Goal: Task Accomplishment & Management: Use online tool/utility

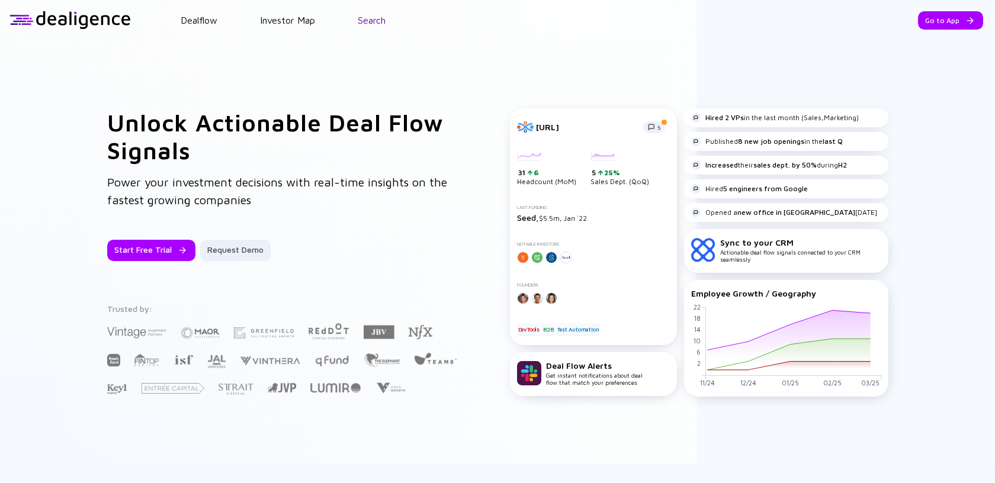
click at [372, 24] on link "Search" at bounding box center [372, 20] width 28 height 11
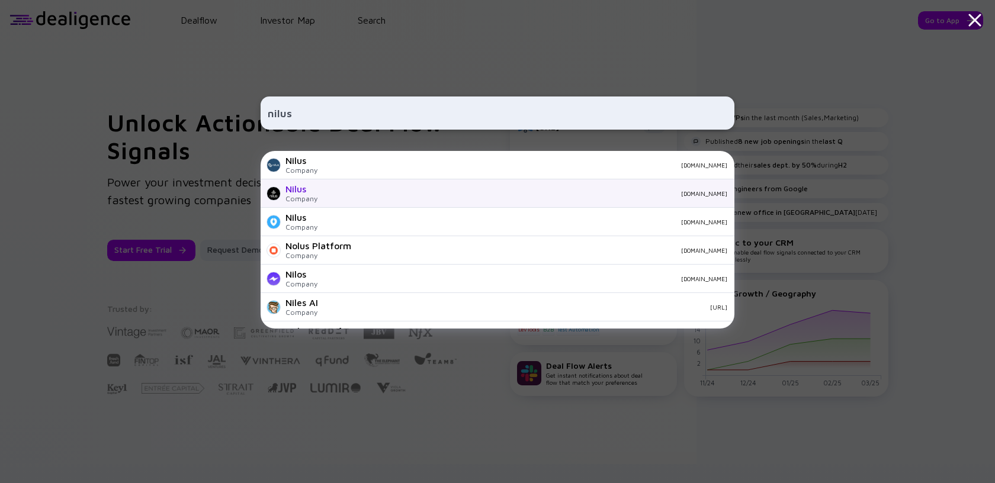
type input "nilus"
click at [383, 181] on div "Nilus Company [DOMAIN_NAME]" at bounding box center [498, 193] width 474 height 28
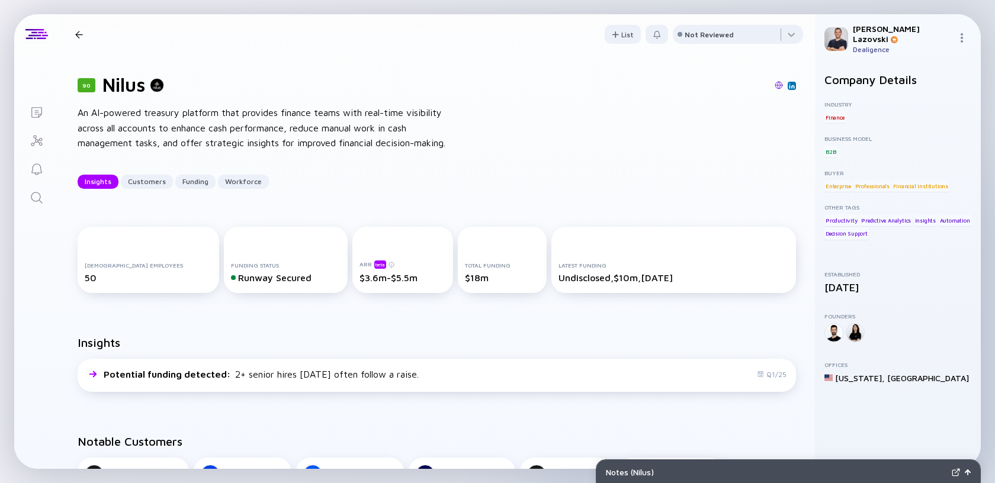
click at [99, 277] on div "50" at bounding box center [148, 277] width 127 height 11
drag, startPoint x: 339, startPoint y: 281, endPoint x: 401, endPoint y: 284, distance: 62.8
click at [401, 284] on div "ARR beta $3.6m-$5.5m" at bounding box center [402, 260] width 101 height 66
click at [390, 278] on div "$3.6m-$5.5m" at bounding box center [402, 277] width 87 height 11
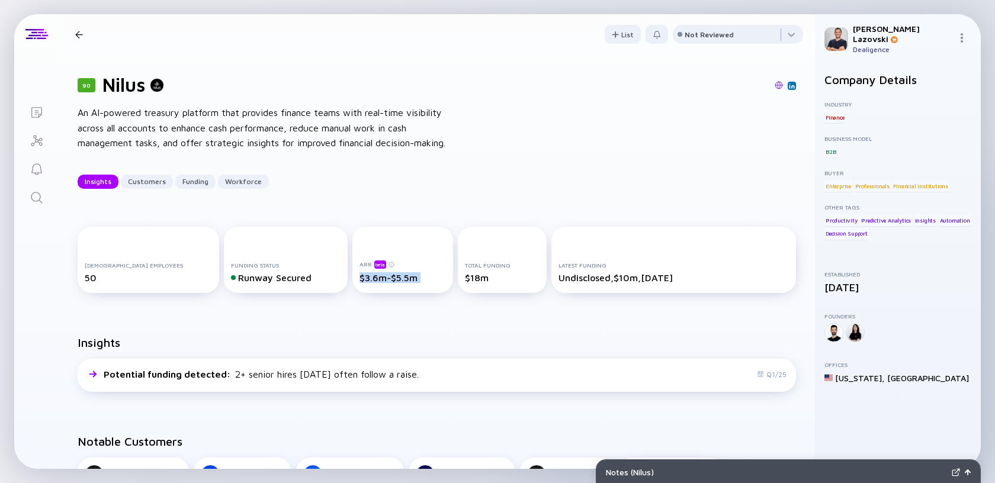
click at [390, 278] on div "$3.6m-$5.5m" at bounding box center [402, 277] width 87 height 11
click at [384, 280] on div "$3.6m-$5.5m" at bounding box center [402, 277] width 87 height 11
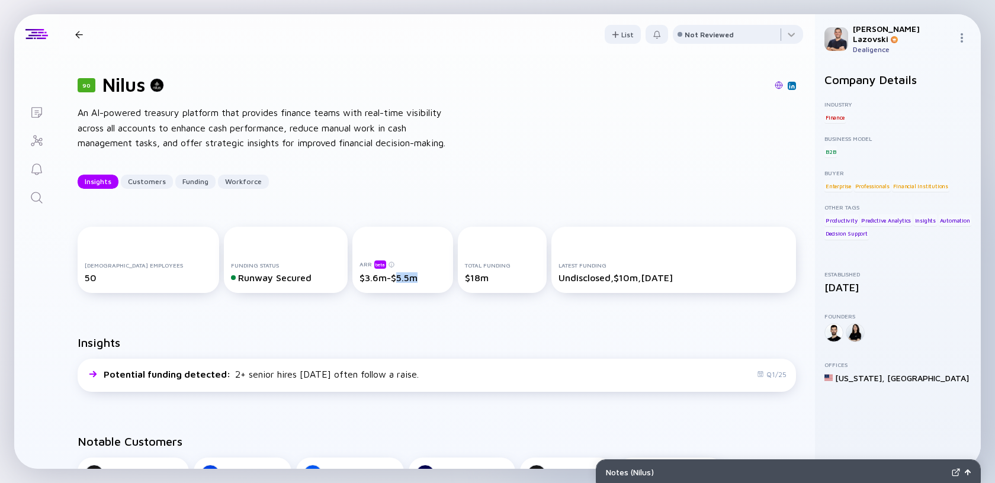
click at [384, 280] on div "$3.6m-$5.5m" at bounding box center [402, 277] width 87 height 11
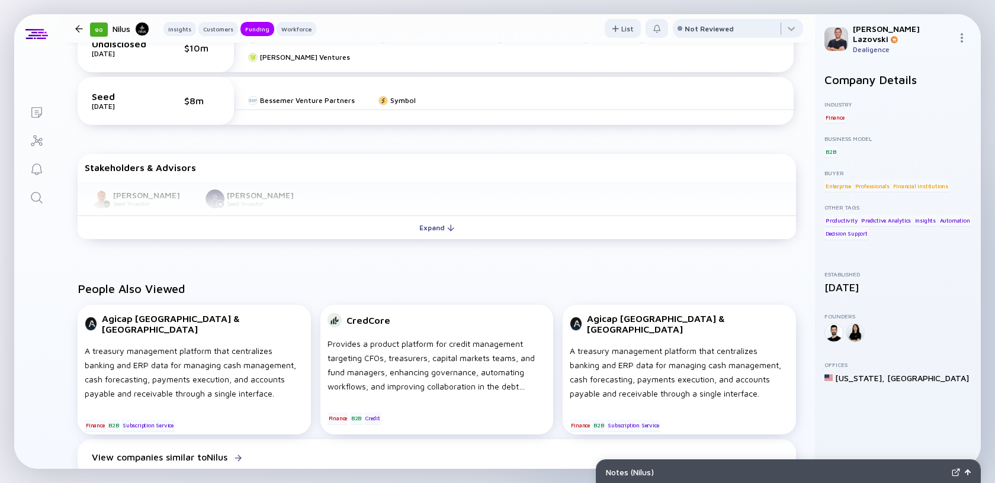
scroll to position [579, 0]
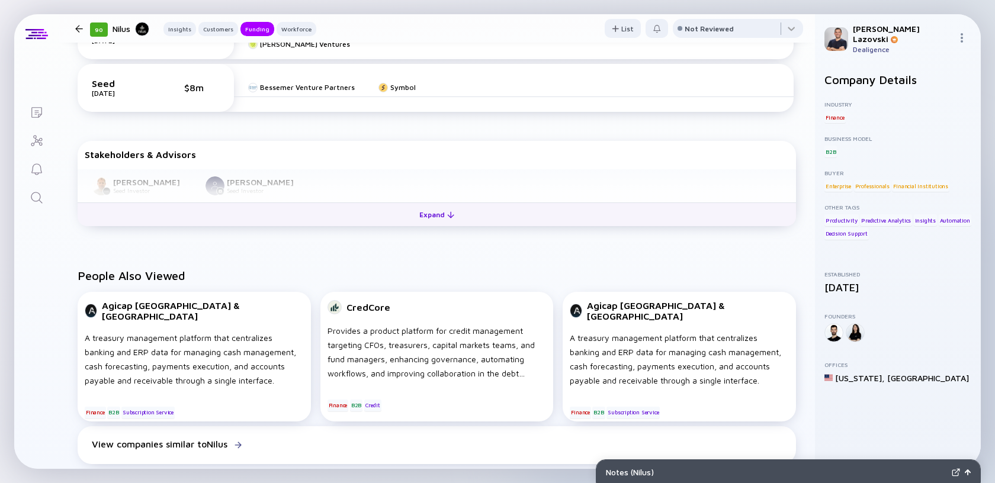
click at [404, 217] on button "Expand" at bounding box center [437, 215] width 718 height 24
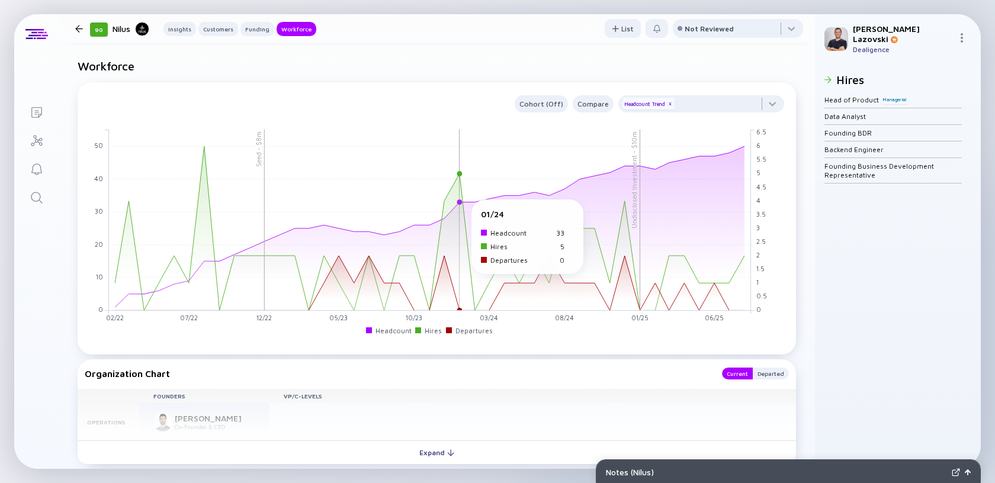
scroll to position [1052, 0]
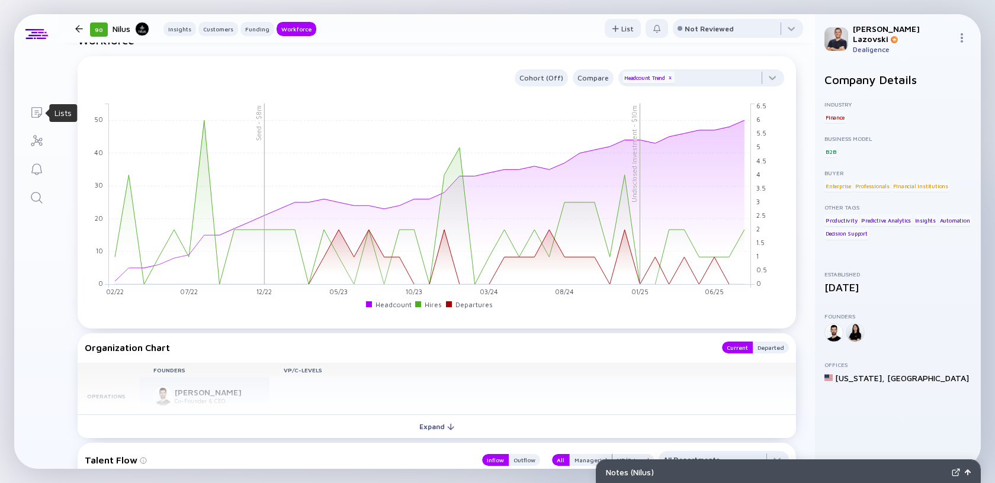
click at [37, 110] on icon "Lists" at bounding box center [36, 112] width 11 height 11
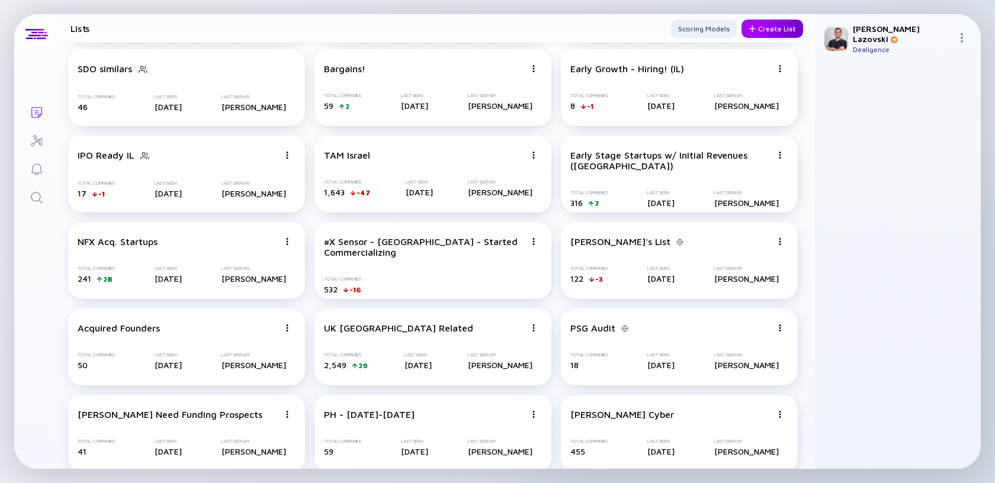
click at [753, 34] on div "Create List" at bounding box center [772, 29] width 62 height 18
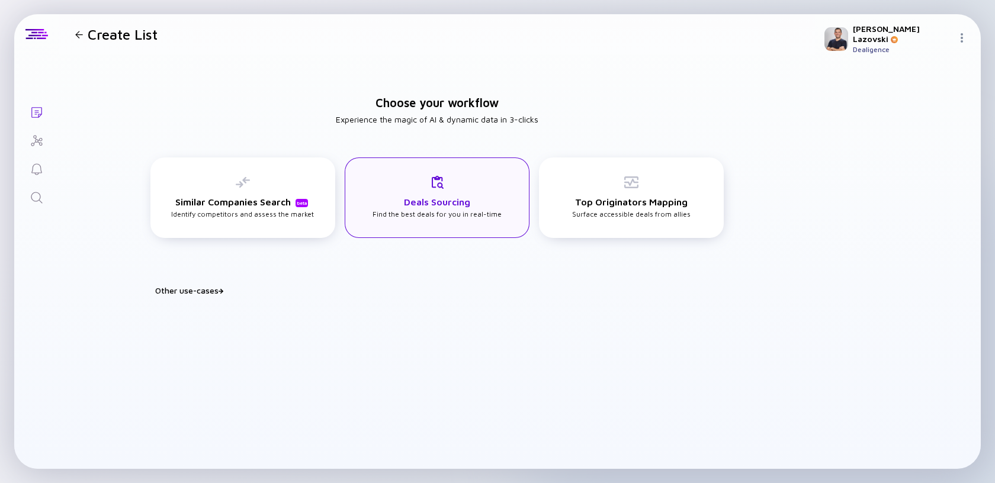
click at [420, 216] on div "Deals Sourcing Find the best deals for you in real-time" at bounding box center [436, 196] width 129 height 43
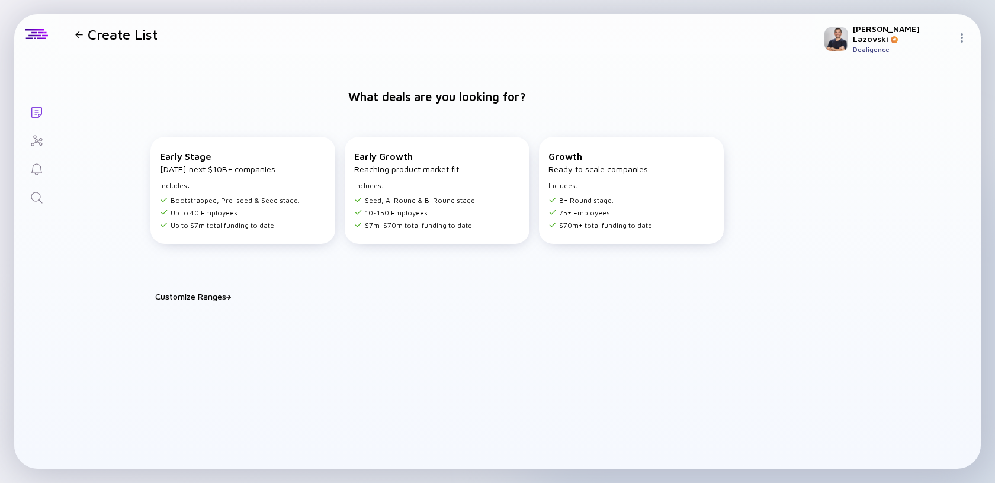
click at [420, 216] on li "10-150 Employees." at bounding box center [415, 212] width 123 height 9
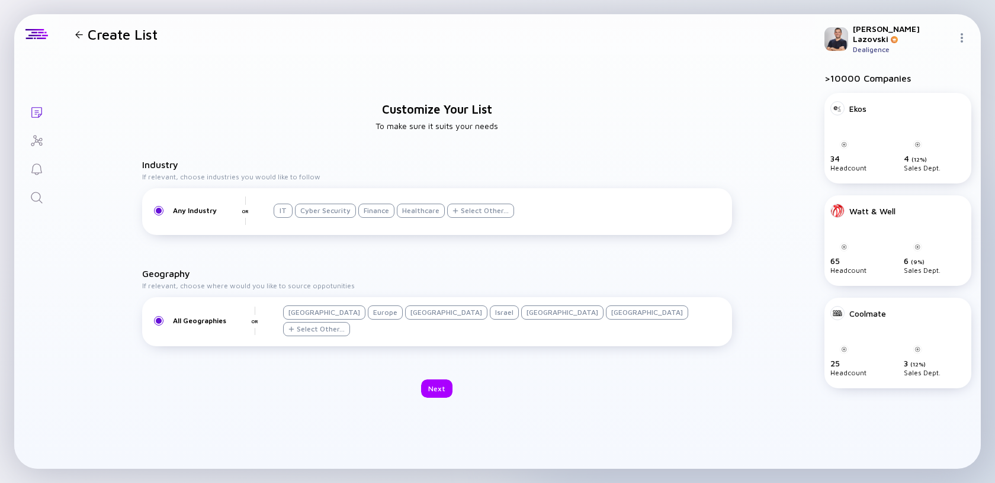
click at [490, 319] on div "Israel" at bounding box center [504, 313] width 29 height 14
click at [435, 393] on div "Next" at bounding box center [436, 389] width 31 height 18
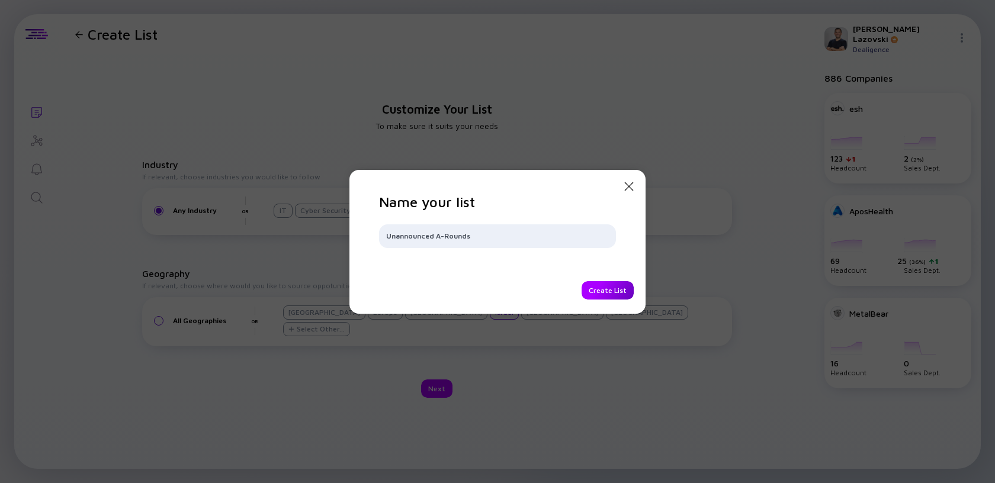
type input "Unannounced A-Rounds"
click at [595, 287] on div "Create List" at bounding box center [607, 290] width 52 height 18
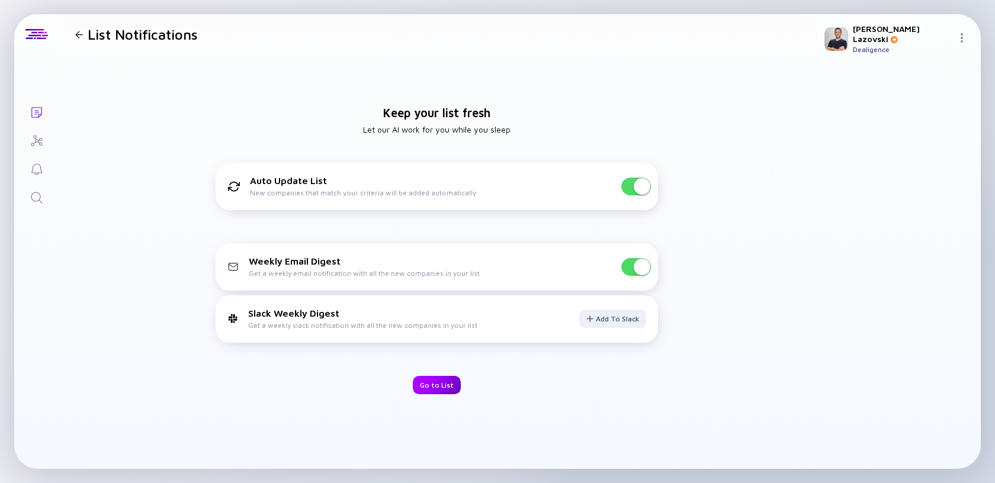
click at [442, 382] on div "Go to List" at bounding box center [437, 385] width 48 height 18
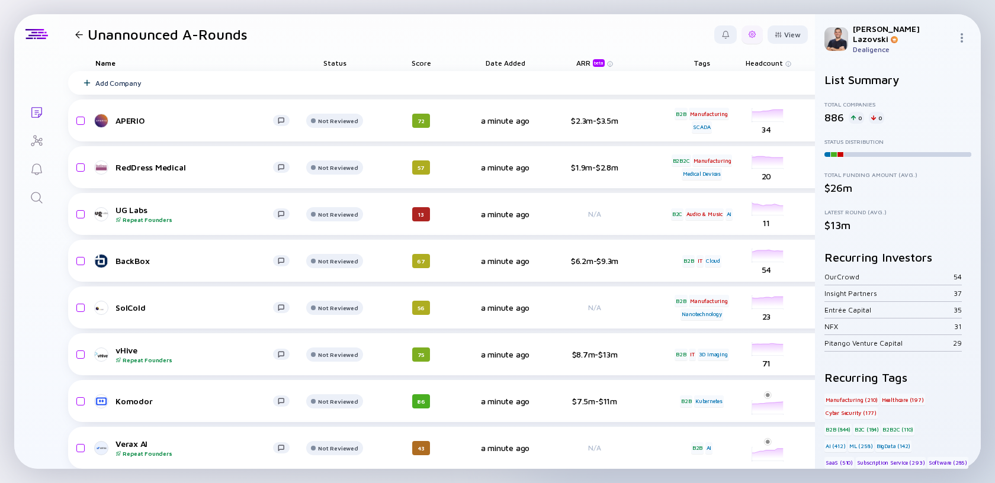
click at [742, 40] on div at bounding box center [751, 34] width 21 height 18
click at [711, 136] on div "Edit Filter" at bounding box center [716, 130] width 74 height 24
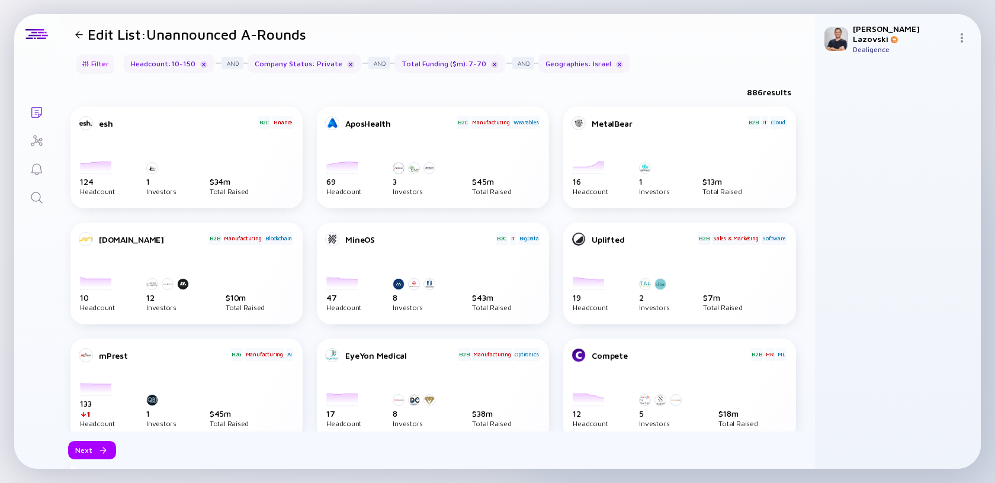
click at [97, 62] on div "Filter" at bounding box center [95, 63] width 41 height 18
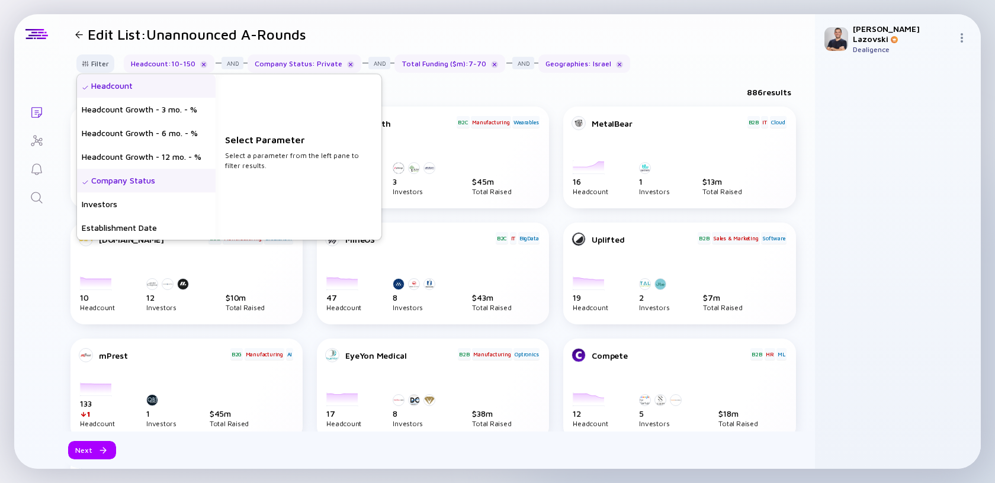
click at [104, 82] on div "Headcount" at bounding box center [146, 86] width 139 height 24
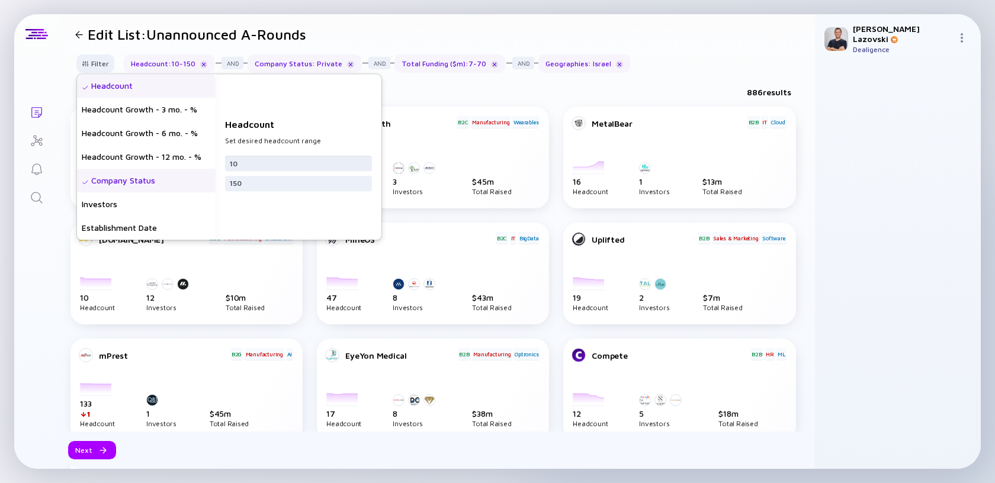
click at [253, 165] on input "10" at bounding box center [298, 164] width 137 height 12
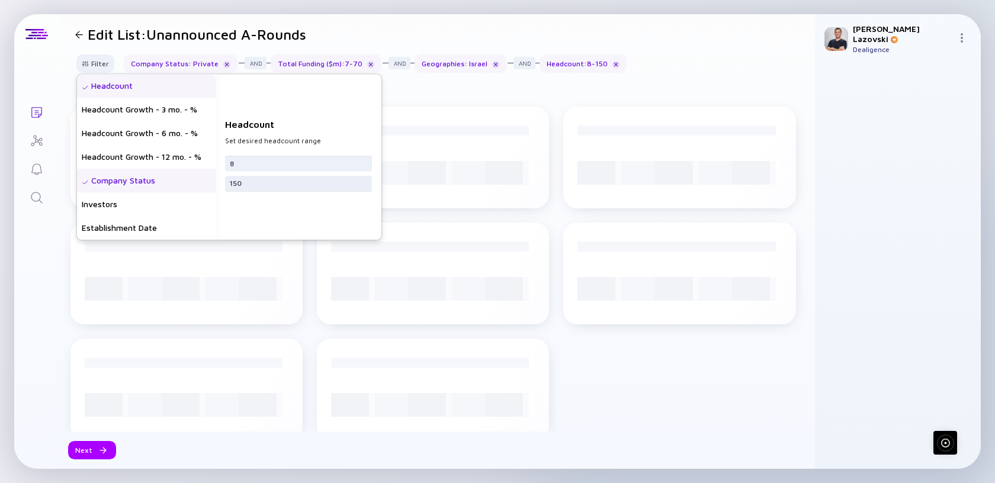
type input "8"
click at [266, 188] on input "150" at bounding box center [298, 184] width 137 height 12
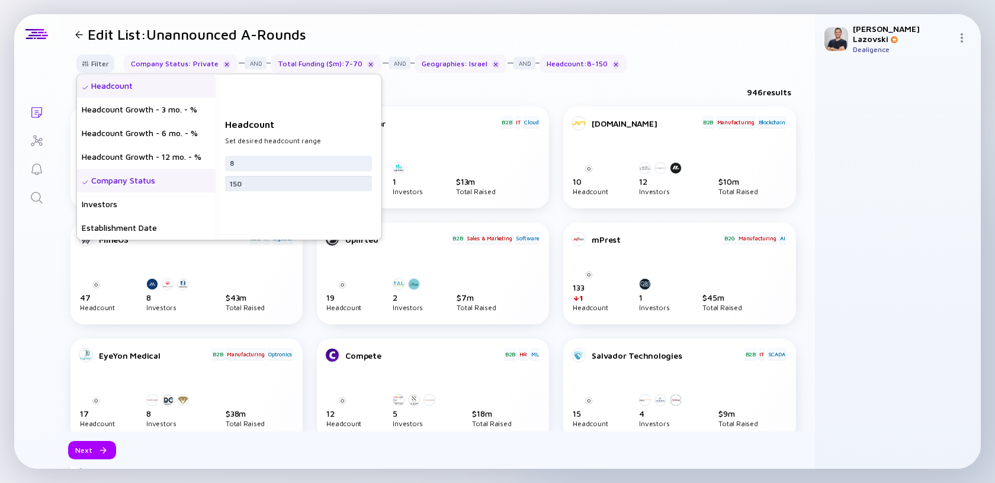
click at [266, 188] on input "150" at bounding box center [298, 184] width 137 height 12
type input "3"
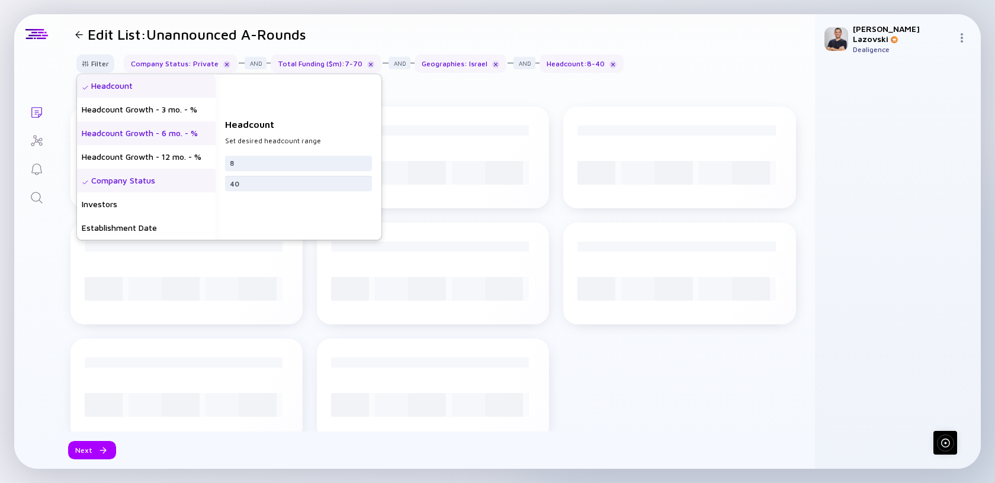
type input "40"
click at [178, 133] on div "Headcount Growth - 6 mo. - %" at bounding box center [146, 133] width 139 height 24
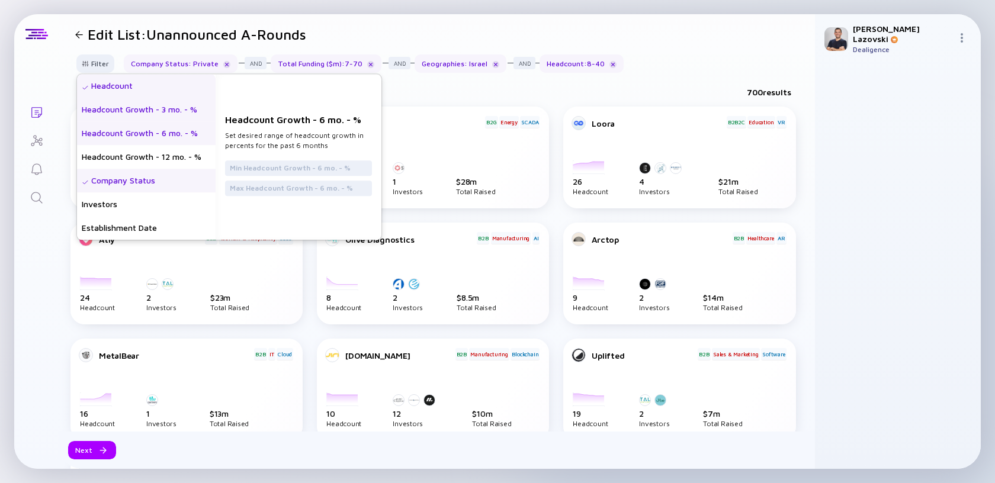
click at [181, 111] on div "Headcount Growth - 3 mo. - %" at bounding box center [146, 110] width 139 height 24
click at [178, 110] on div "Headcount Growth - 3 mo. - %" at bounding box center [146, 110] width 139 height 24
click at [257, 172] on input "text" at bounding box center [298, 168] width 137 height 12
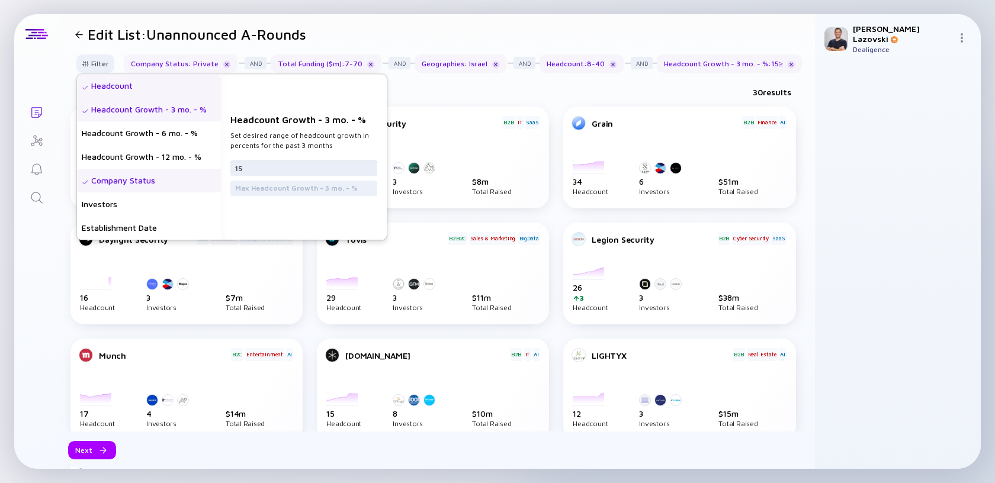
click at [259, 166] on input "15" at bounding box center [303, 168] width 137 height 12
type input "15"
click at [178, 136] on div "Headcount Growth - 6 mo. - %" at bounding box center [149, 133] width 144 height 24
click at [185, 114] on div "Headcount Growth - 3 mo. - %" at bounding box center [149, 110] width 144 height 24
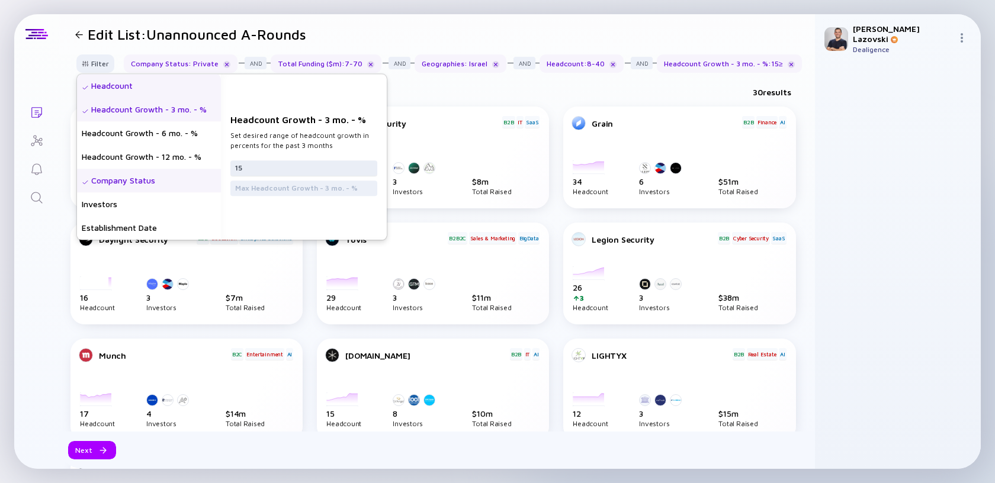
click at [255, 174] on div "15" at bounding box center [303, 167] width 147 height 15
click at [255, 173] on input "15" at bounding box center [303, 168] width 137 height 12
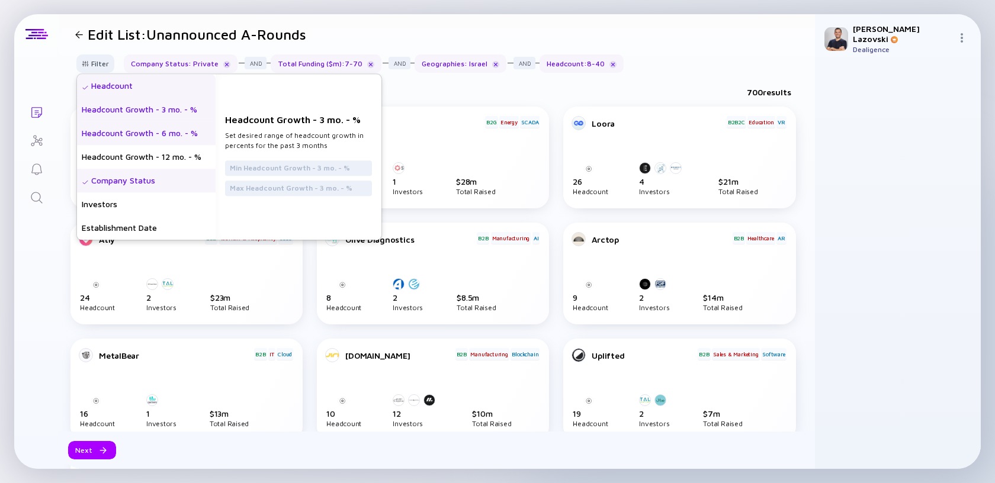
click at [184, 131] on div "Headcount Growth - 6 mo. - %" at bounding box center [146, 133] width 139 height 24
click at [285, 172] on input "text" at bounding box center [298, 168] width 137 height 12
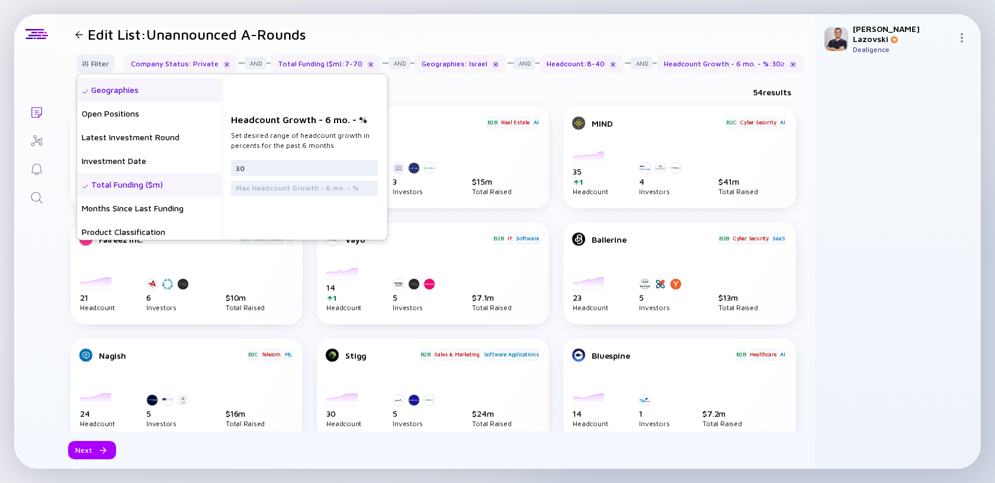
scroll to position [163, 0]
type input "30"
click at [160, 185] on div "Total Funding ($m)" at bounding box center [149, 183] width 144 height 24
click at [289, 164] on input "7" at bounding box center [304, 164] width 137 height 12
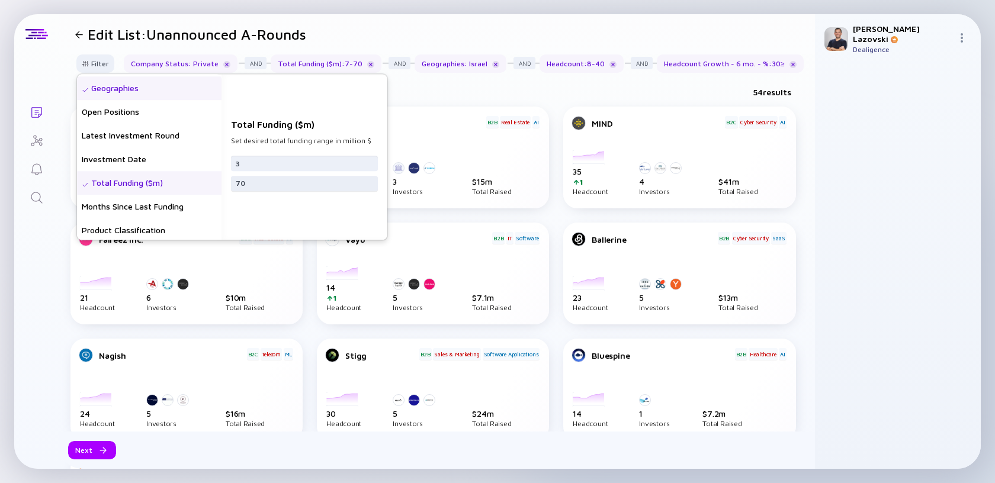
type input "3"
click at [282, 184] on input "70" at bounding box center [304, 184] width 137 height 12
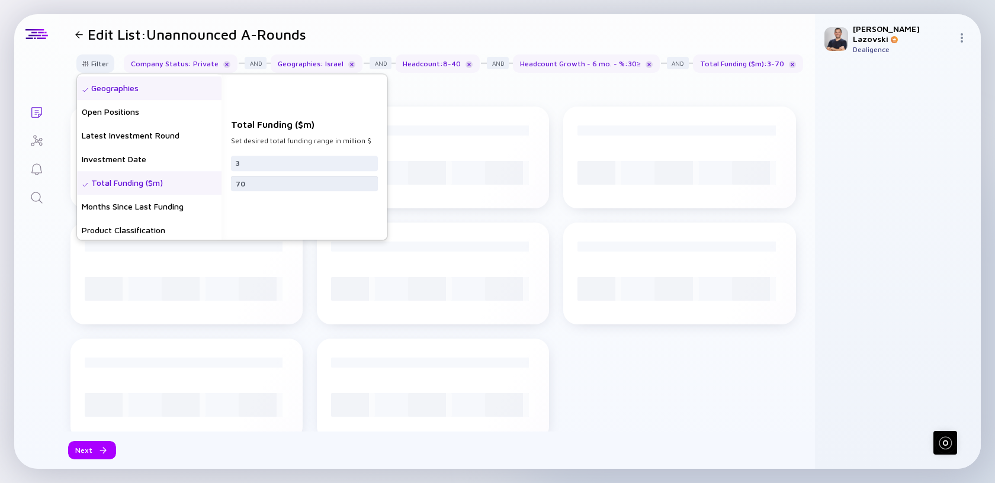
click at [282, 184] on input "70" at bounding box center [304, 184] width 137 height 12
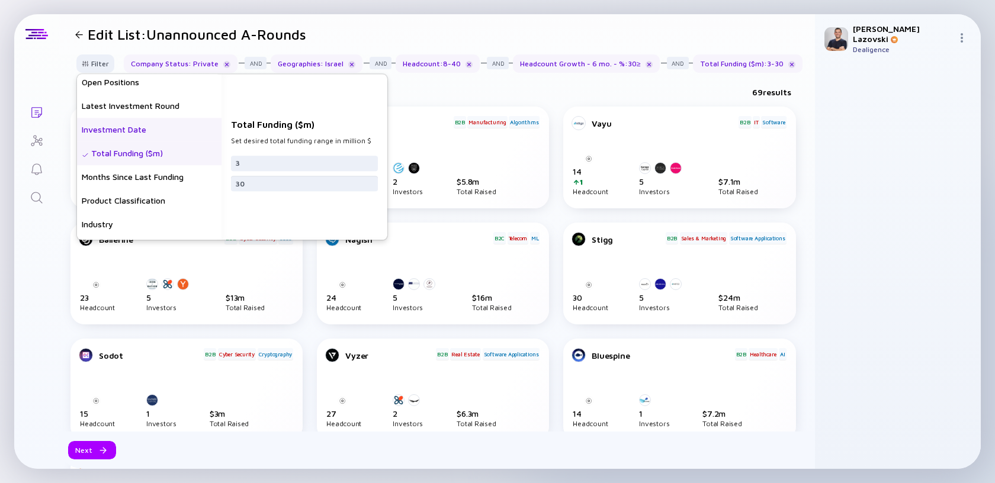
scroll to position [194, 0]
type input "30"
click at [152, 178] on div "Months Since Last Funding" at bounding box center [149, 176] width 144 height 24
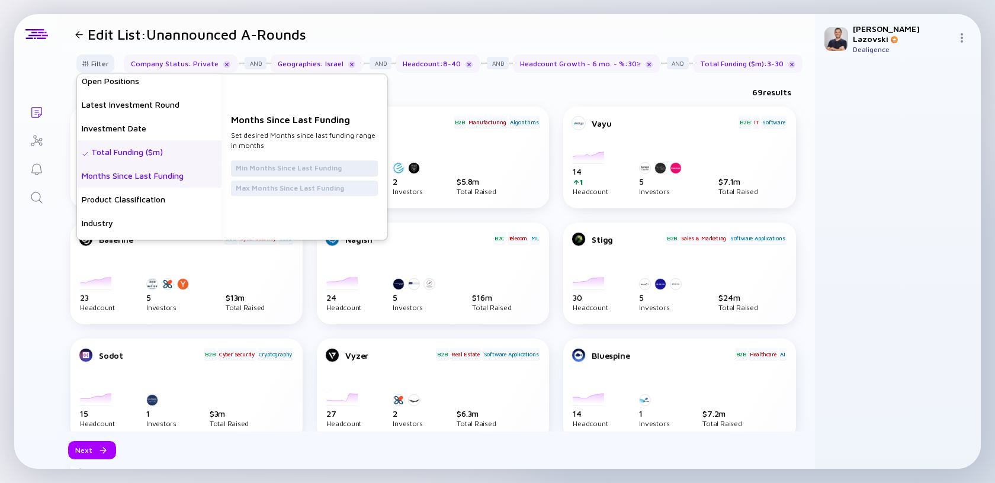
click at [262, 174] on div at bounding box center [304, 167] width 147 height 15
click at [260, 171] on input "text" at bounding box center [304, 168] width 137 height 12
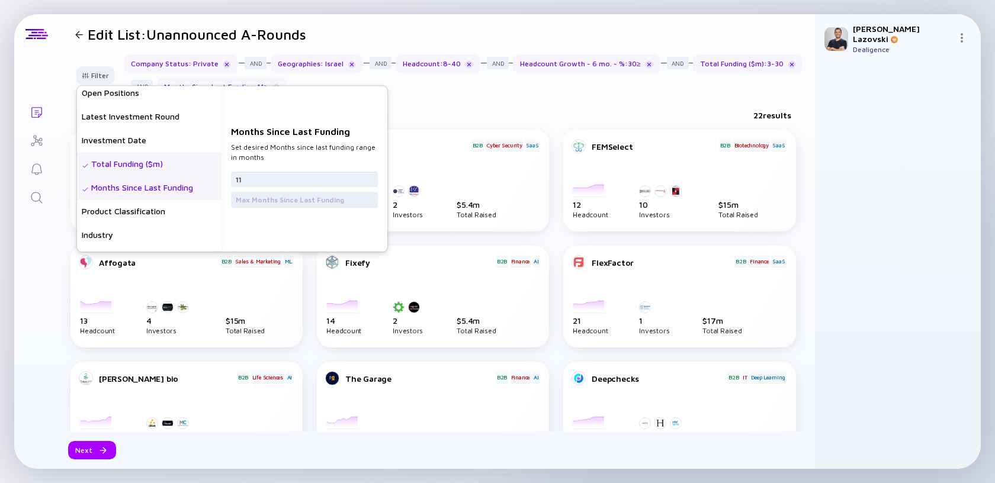
type input "11"
click at [274, 204] on input "text" at bounding box center [304, 200] width 137 height 12
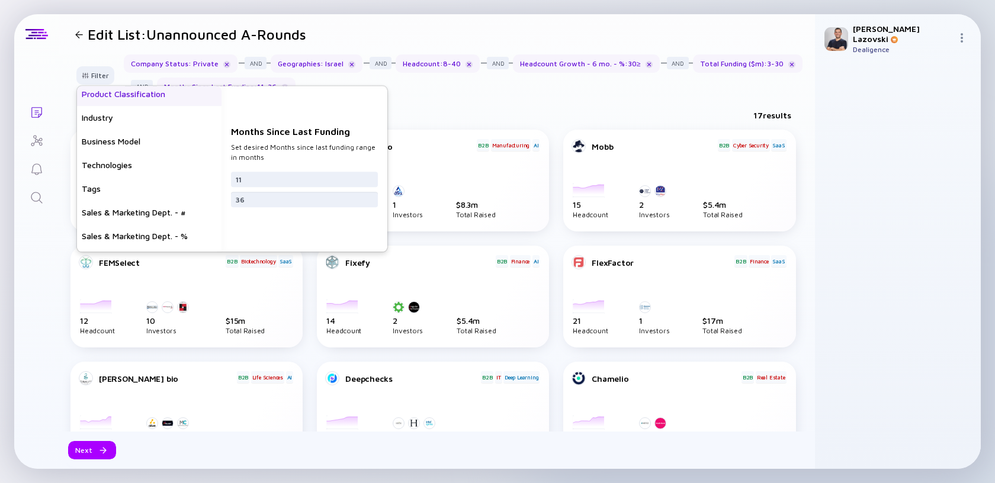
scroll to position [332, 0]
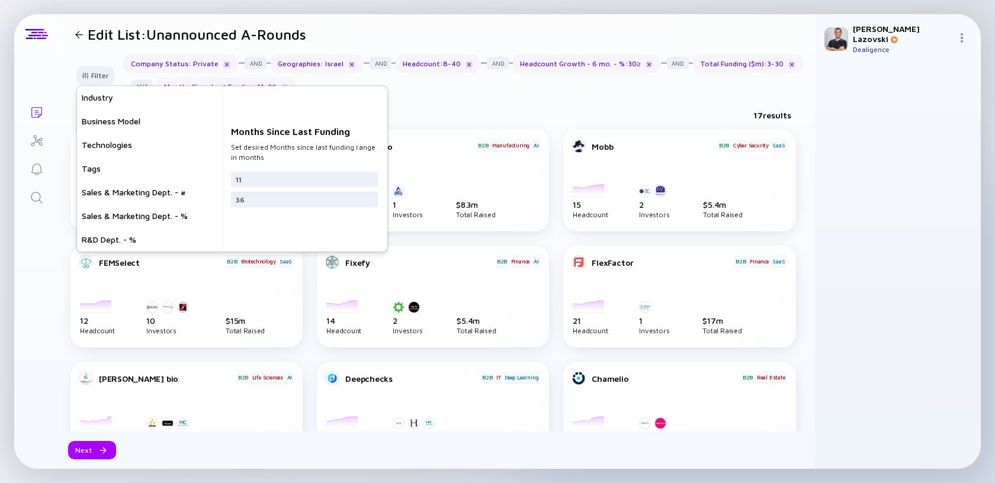
type input "36"
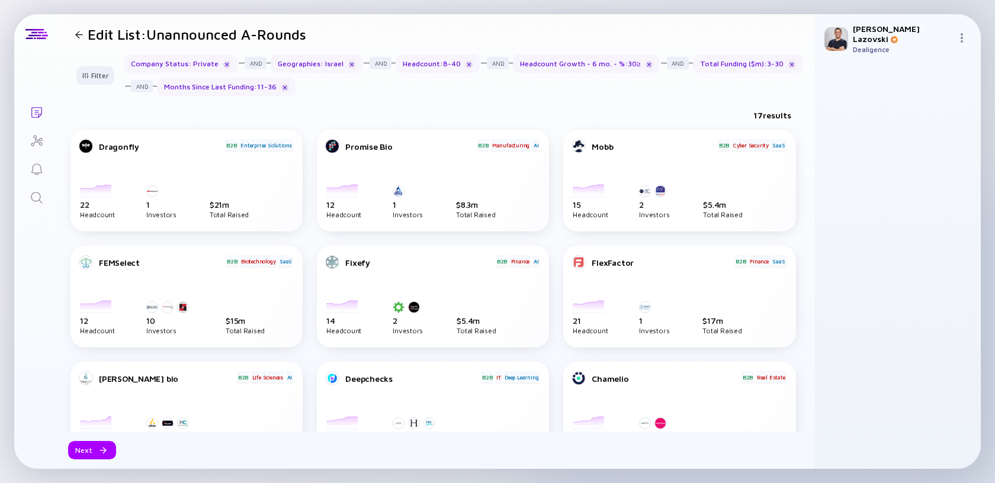
click at [457, 104] on div "Filter Headcount Headcount Growth - 3 mo. - % Headcount Growth - 6 mo. - % Head…" at bounding box center [437, 79] width 756 height 51
click at [91, 446] on div "Next" at bounding box center [92, 450] width 48 height 18
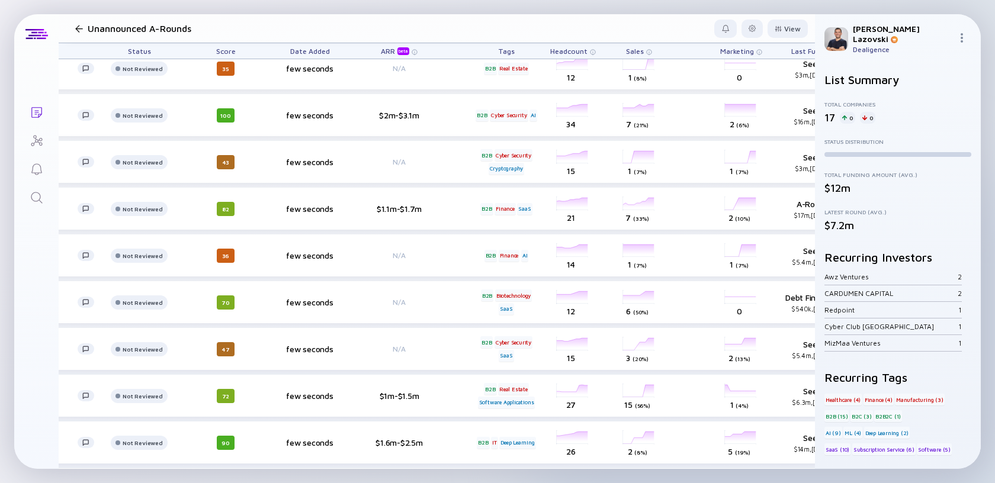
scroll to position [52, 0]
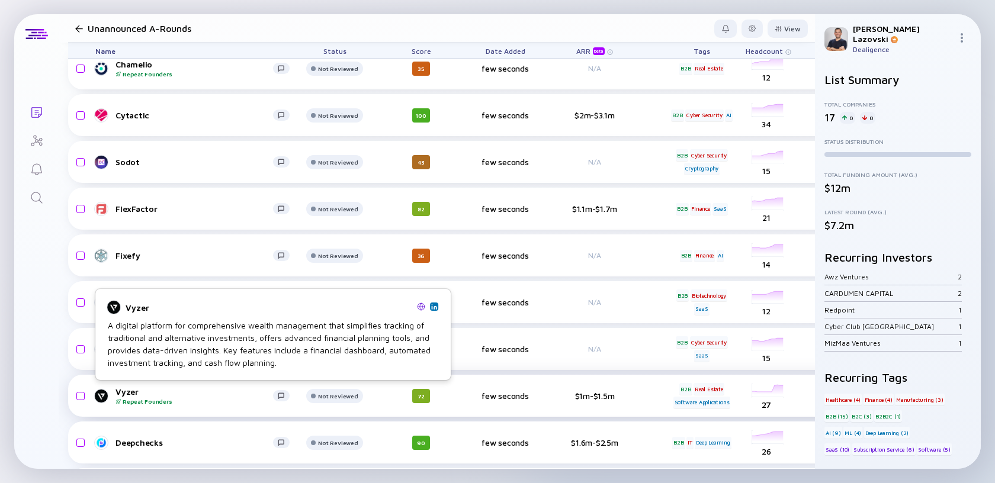
click at [128, 390] on div "Vyzer Repeat Founders" at bounding box center [194, 396] width 158 height 18
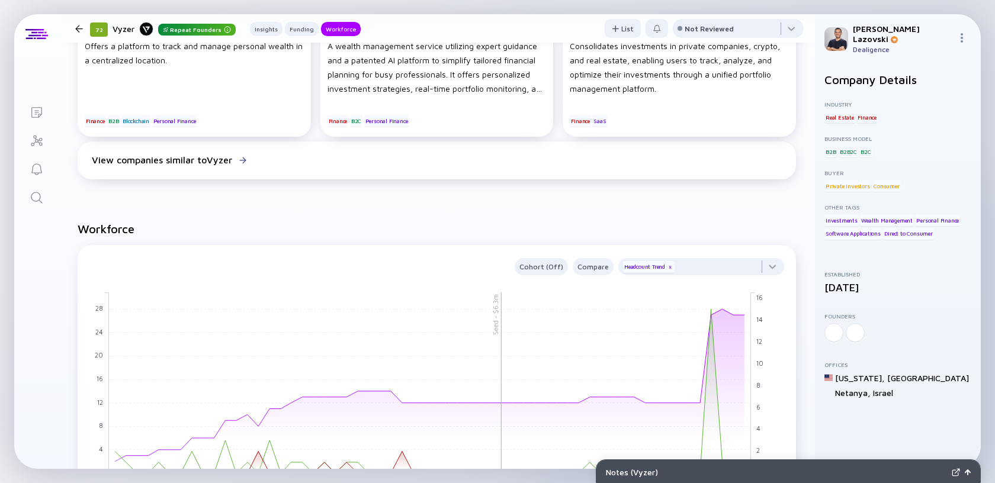
scroll to position [789, 0]
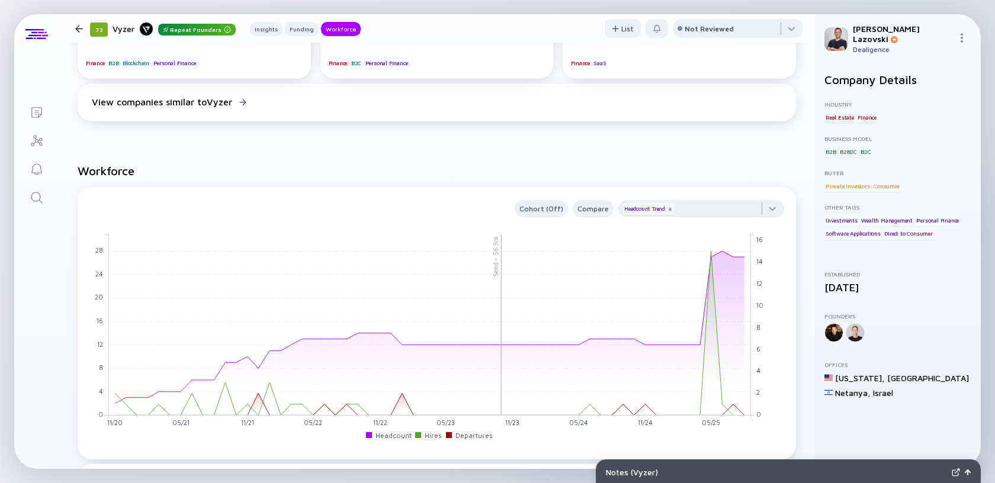
click at [81, 29] on div at bounding box center [79, 29] width 8 height 8
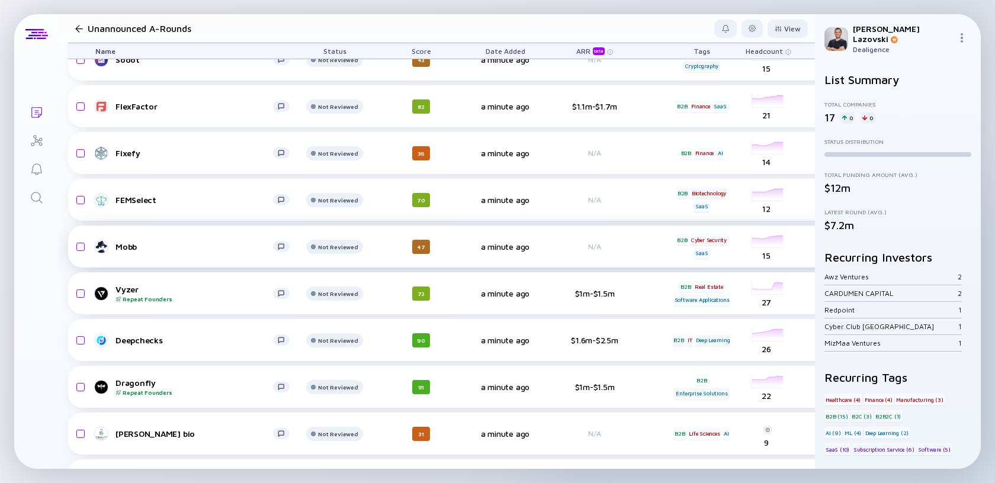
scroll to position [158, 0]
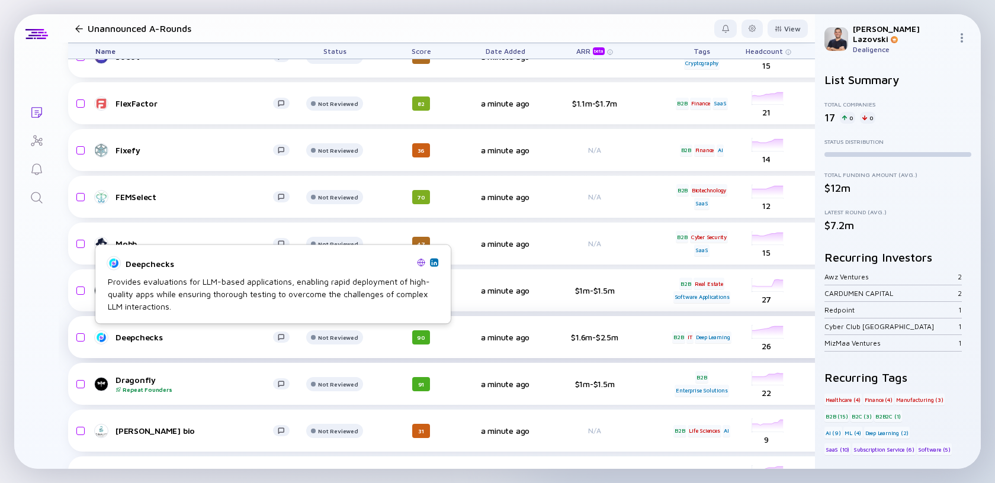
click at [147, 341] on div "Deepchecks" at bounding box center [194, 337] width 158 height 10
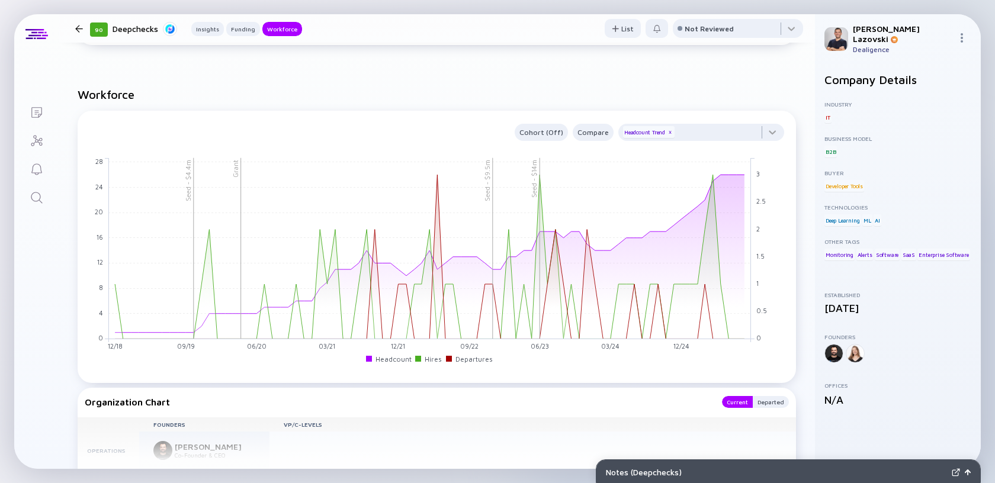
scroll to position [1008, 0]
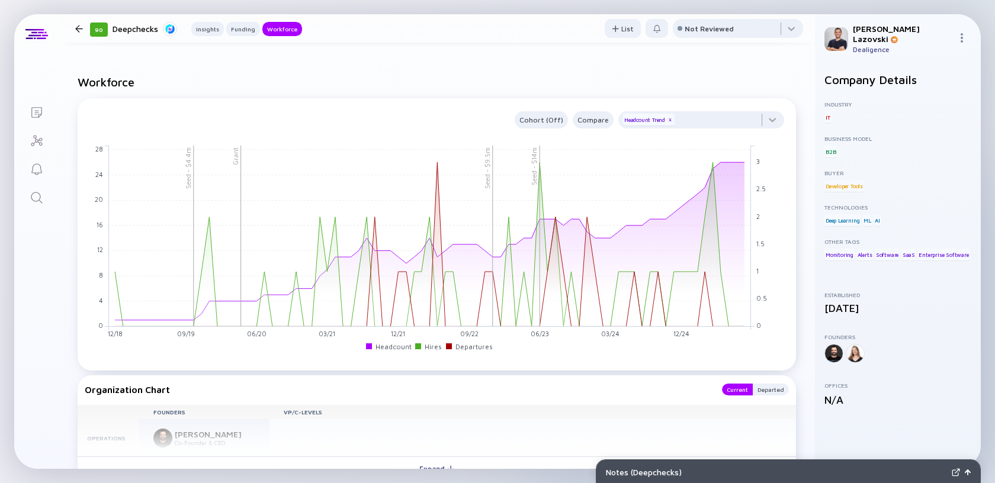
click at [78, 29] on div at bounding box center [79, 29] width 8 height 8
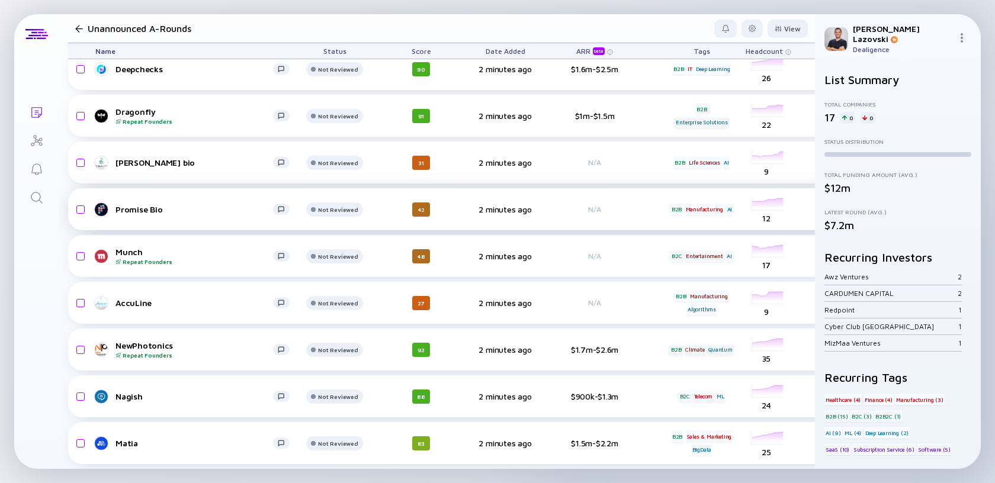
scroll to position [435, 0]
click at [36, 198] on icon "Search" at bounding box center [37, 198] width 14 height 14
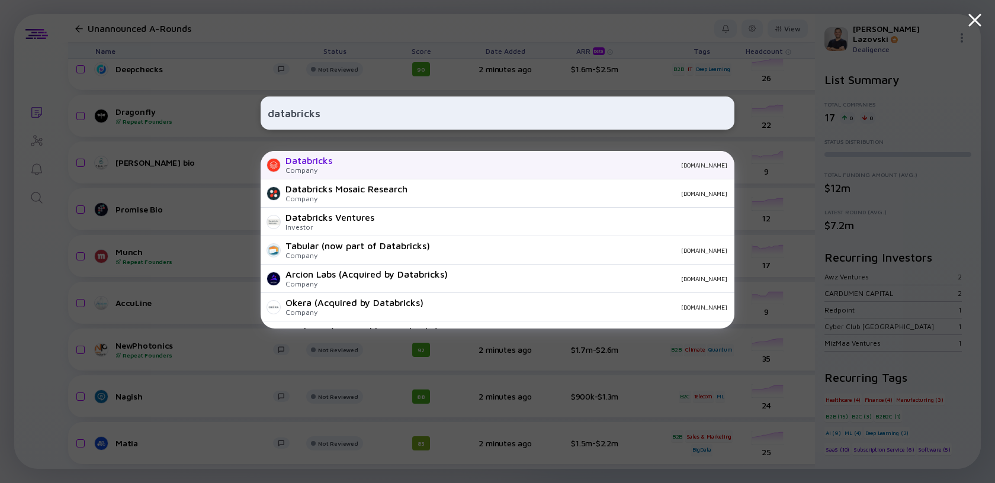
type input "databricks"
click at [406, 169] on div "Databricks Company [DOMAIN_NAME]" at bounding box center [498, 165] width 474 height 28
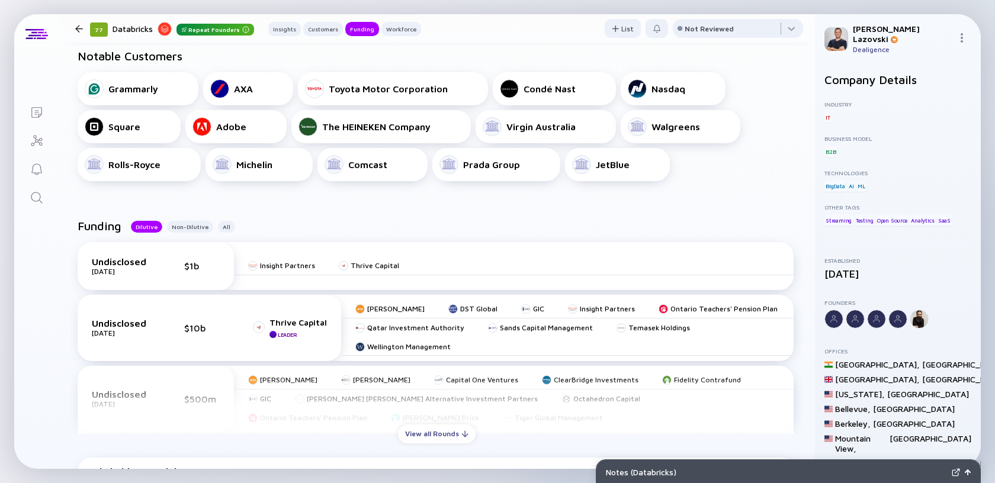
scroll to position [505, 0]
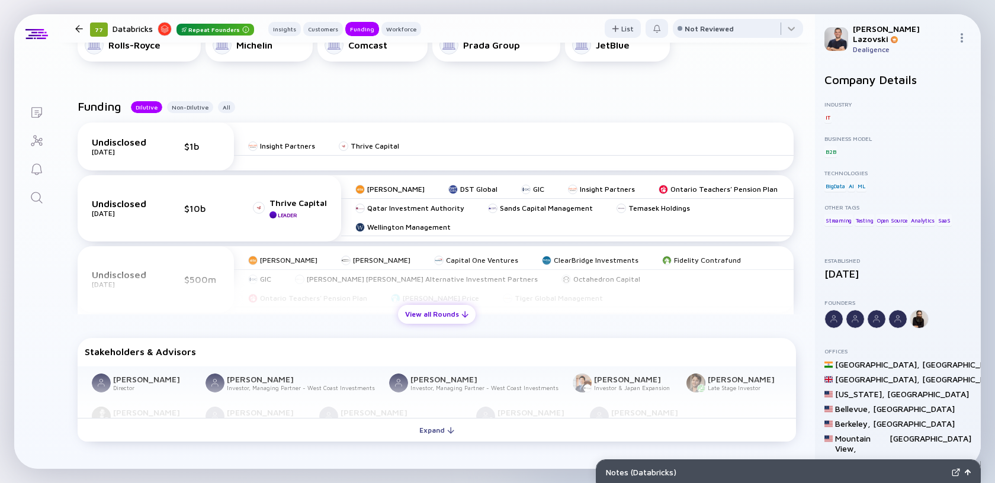
click at [426, 313] on div "View all Rounds" at bounding box center [437, 314] width 78 height 18
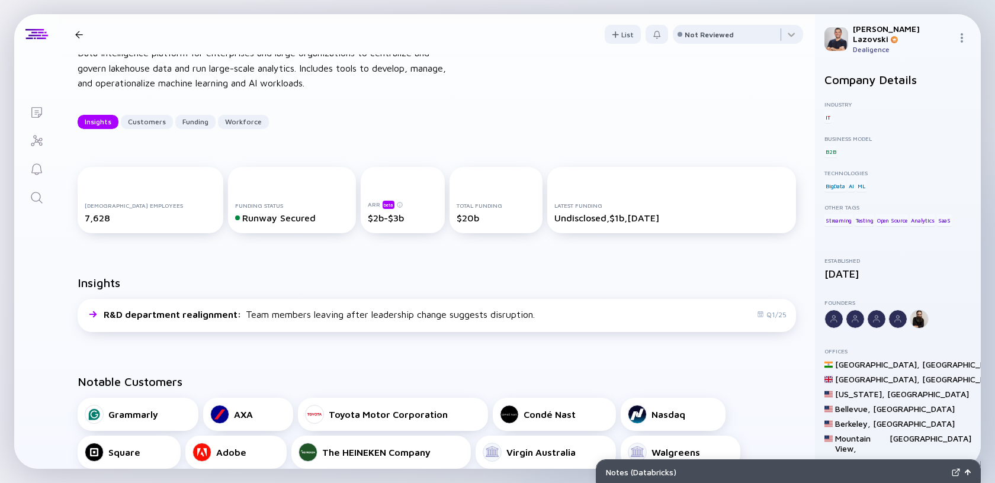
scroll to position [0, 0]
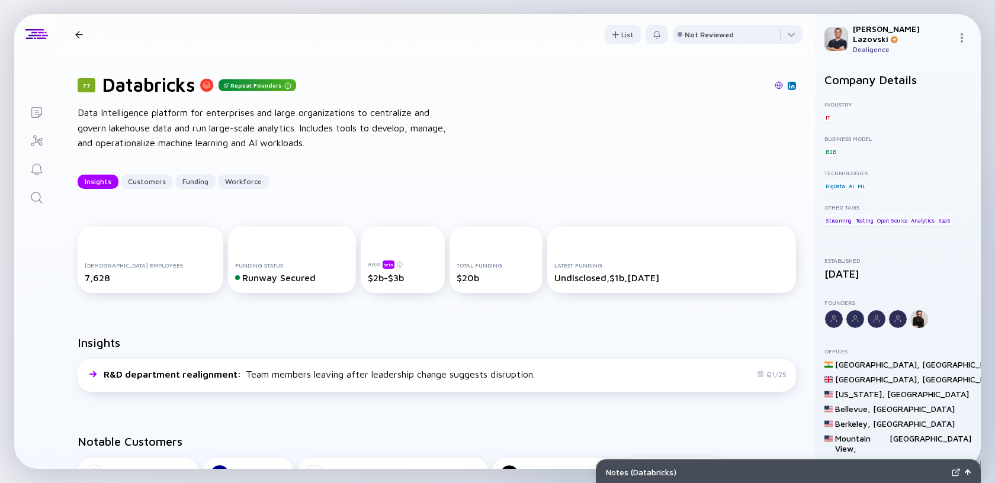
click at [79, 36] on div at bounding box center [79, 35] width 8 height 8
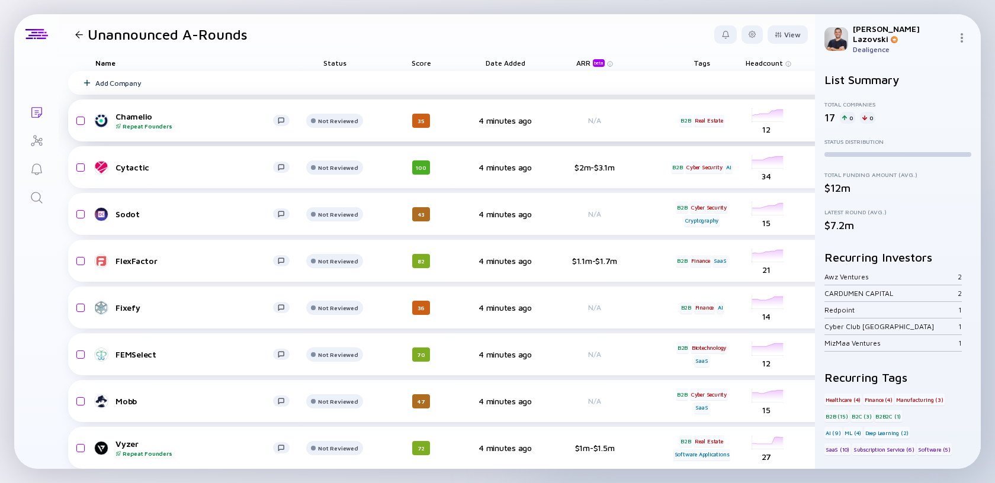
click at [133, 126] on div "Repeat Founders" at bounding box center [194, 126] width 158 height 7
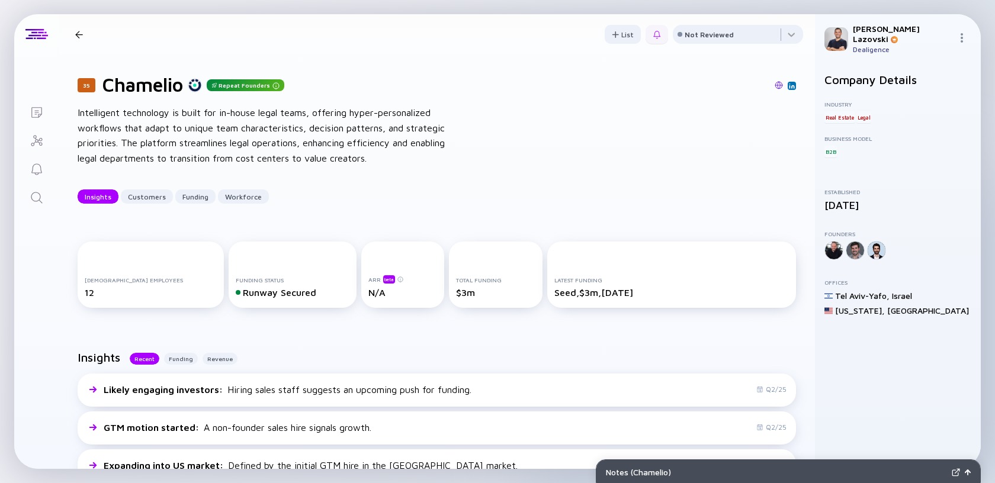
click at [653, 36] on div at bounding box center [657, 35] width 8 height 8
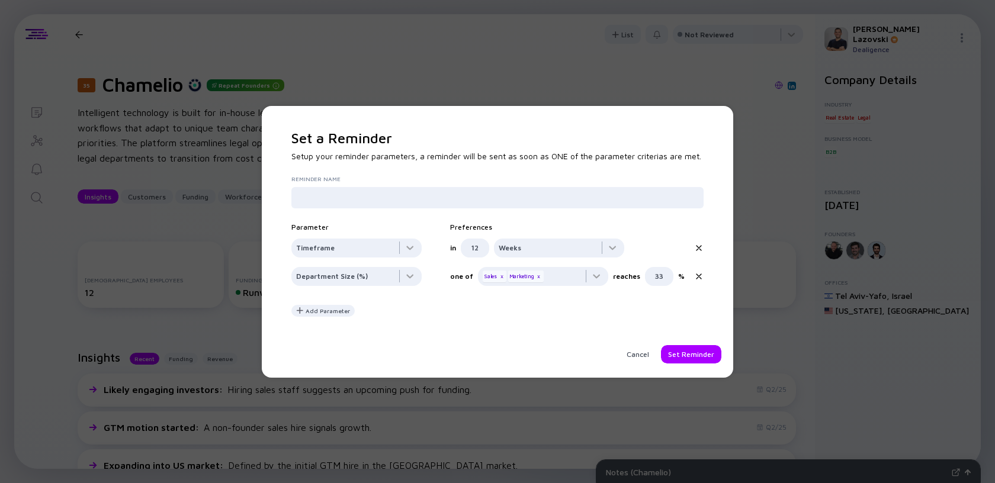
click at [697, 248] on icon at bounding box center [698, 248] width 5 height 5
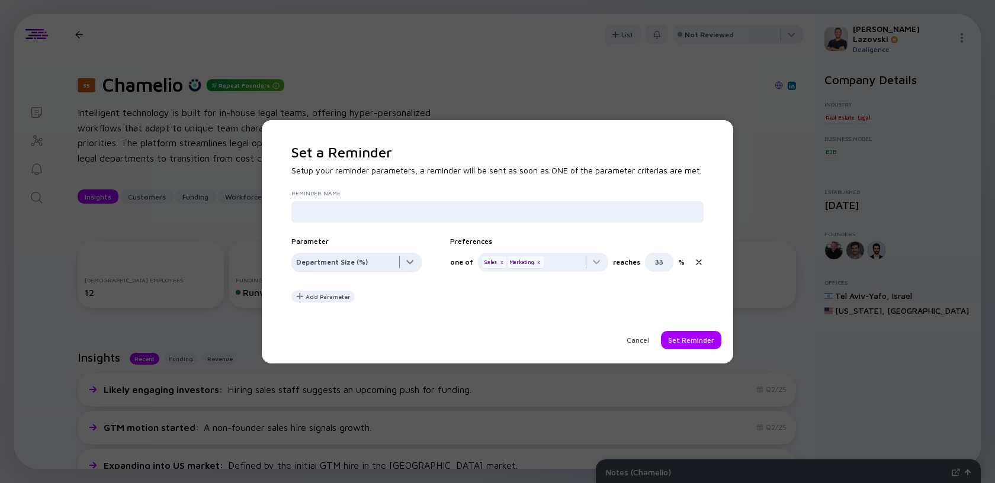
click at [415, 256] on div at bounding box center [356, 265] width 130 height 24
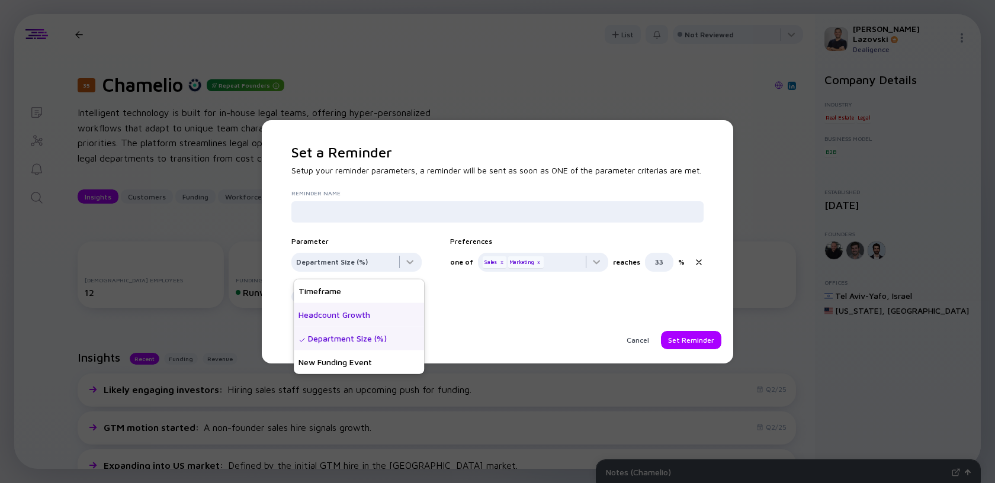
click at [372, 311] on div "Headcount Growth" at bounding box center [359, 315] width 130 height 24
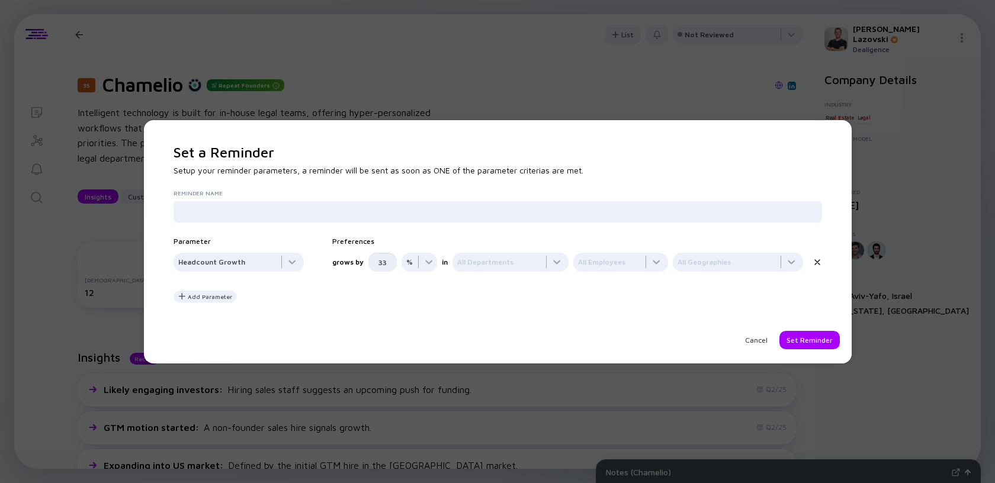
click at [383, 265] on input "33" at bounding box center [382, 262] width 14 height 19
type input "1"
click at [430, 265] on div at bounding box center [419, 265] width 36 height 24
click at [416, 313] on div "#" at bounding box center [419, 310] width 36 height 24
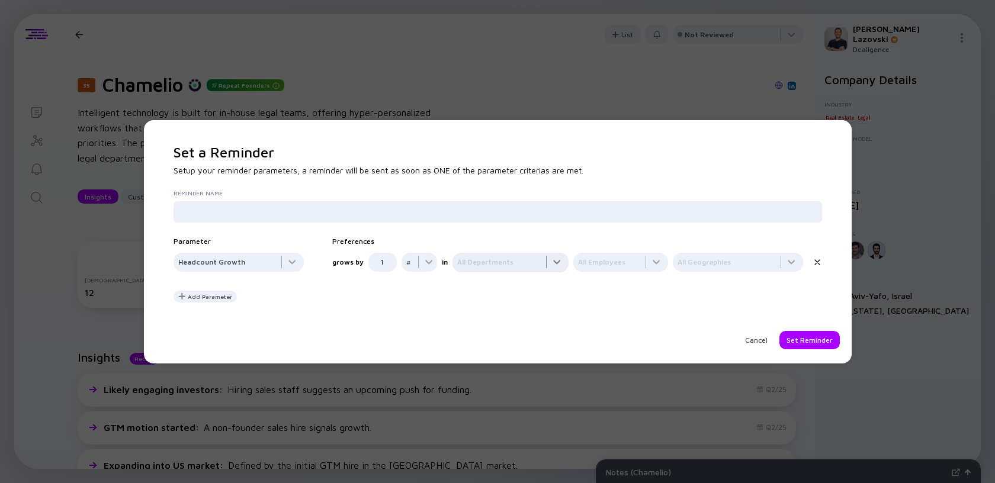
click at [514, 267] on div at bounding box center [510, 265] width 116 height 24
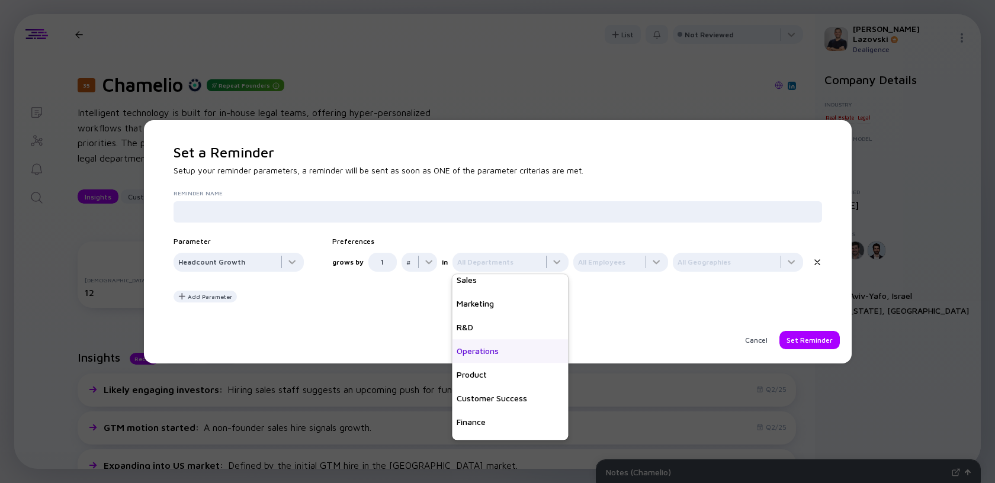
scroll to position [47, 0]
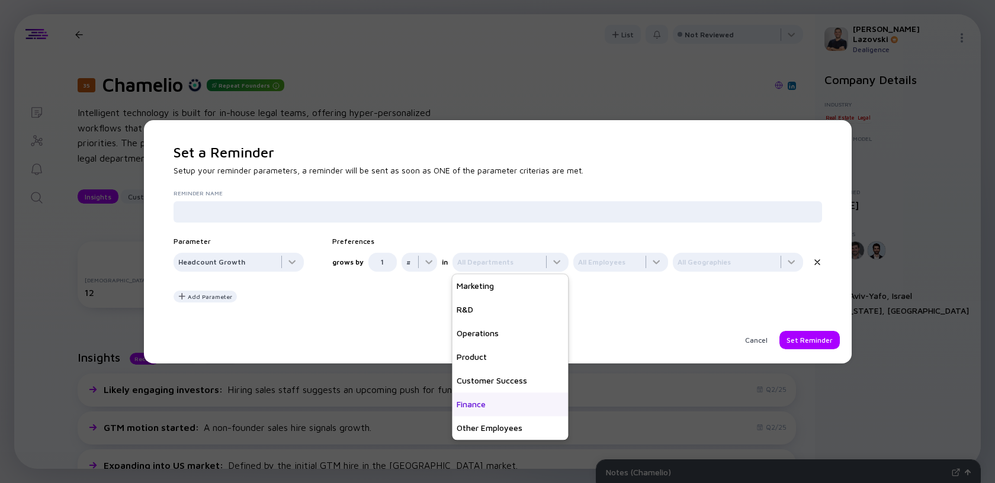
click at [489, 410] on div "Finance" at bounding box center [510, 405] width 116 height 24
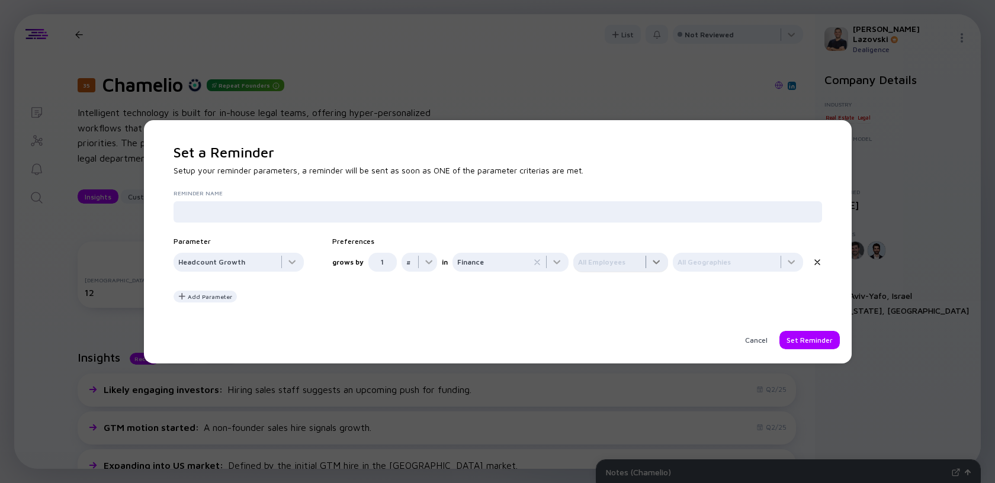
click at [604, 260] on div at bounding box center [620, 265] width 95 height 24
click at [602, 309] on div "VP/C-Level" at bounding box center [620, 310] width 95 height 24
click at [753, 346] on div "Cancel" at bounding box center [756, 340] width 37 height 18
